Goal: Task Accomplishment & Management: Use online tool/utility

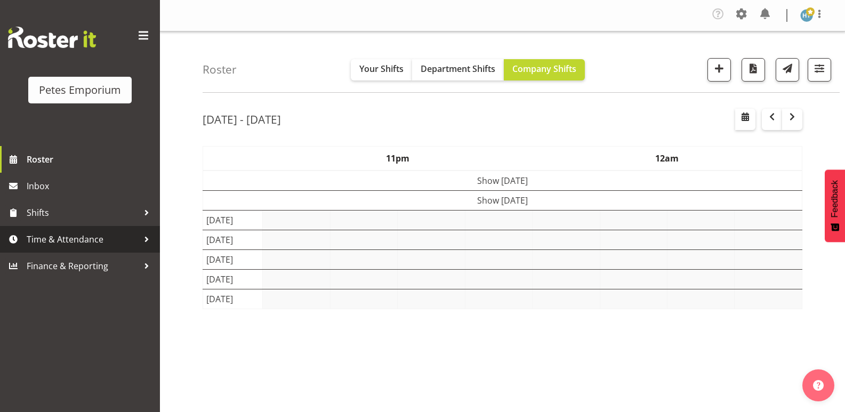
click at [51, 242] on span "Time & Attendance" at bounding box center [83, 240] width 112 height 16
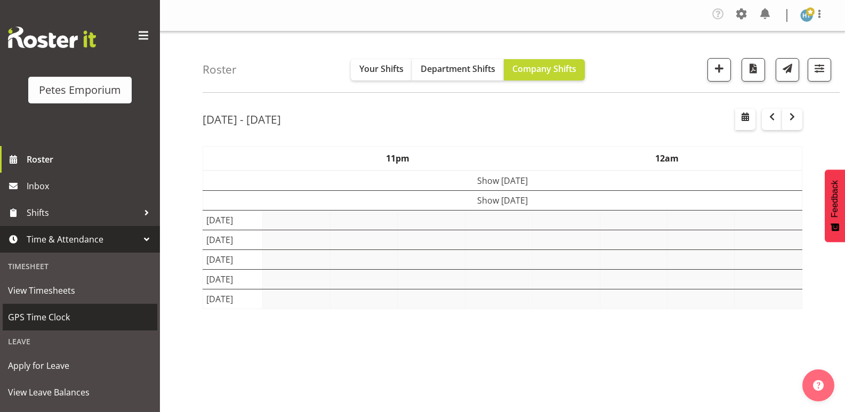
click at [42, 317] on span "GPS Time Clock" at bounding box center [80, 317] width 144 height 16
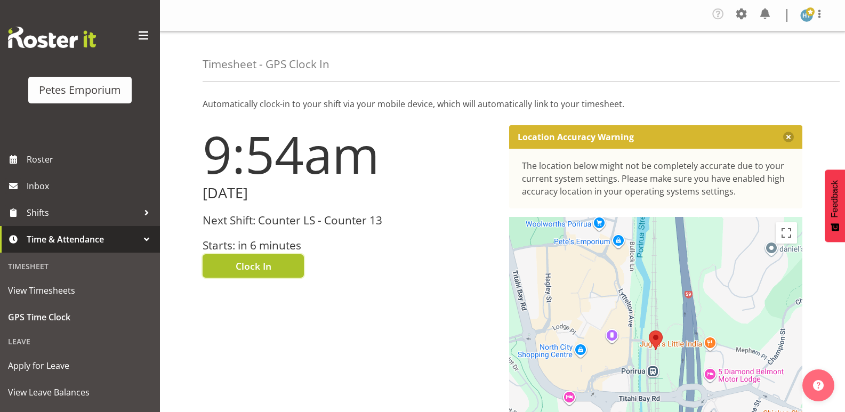
click at [264, 265] on span "Clock In" at bounding box center [254, 266] width 36 height 14
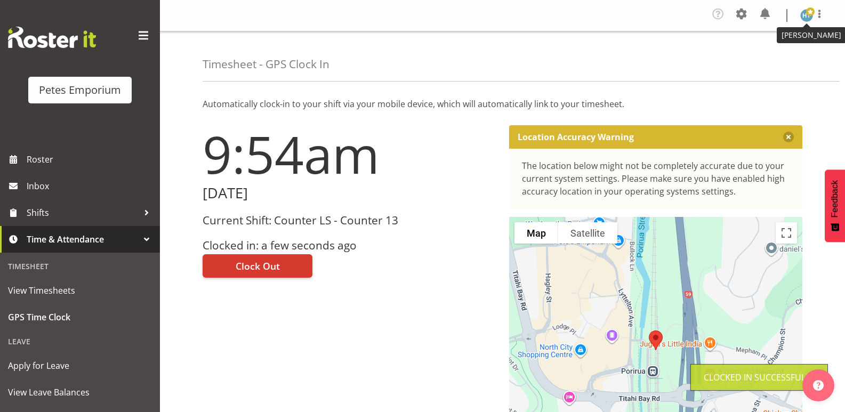
click at [805, 21] on img at bounding box center [807, 15] width 13 height 13
click at [760, 58] on link "Log Out" at bounding box center [775, 58] width 102 height 19
